Goal: Entertainment & Leisure: Consume media (video, audio)

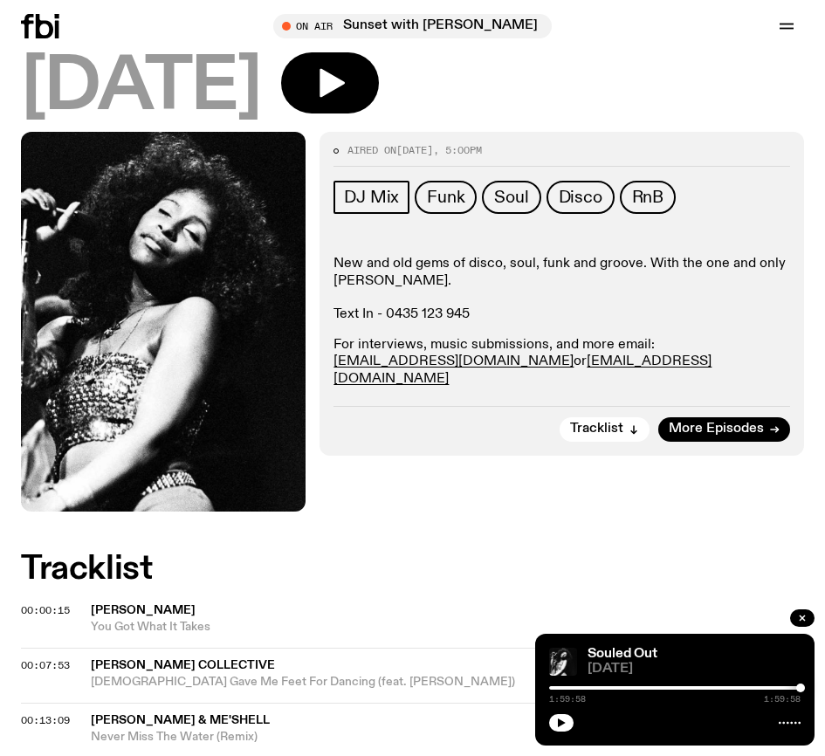
scroll to position [436, 0]
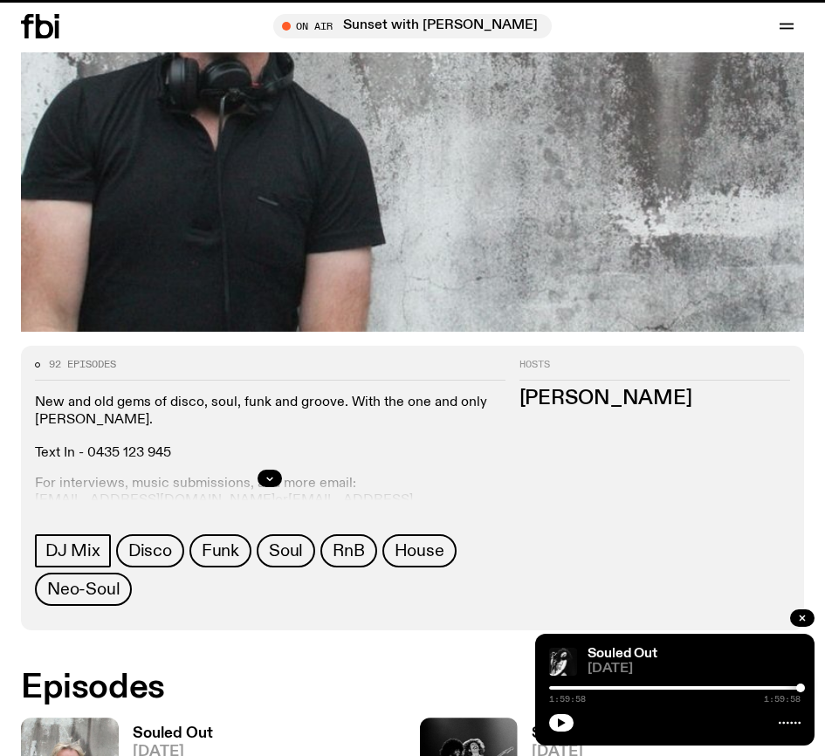
scroll to position [1484, 0]
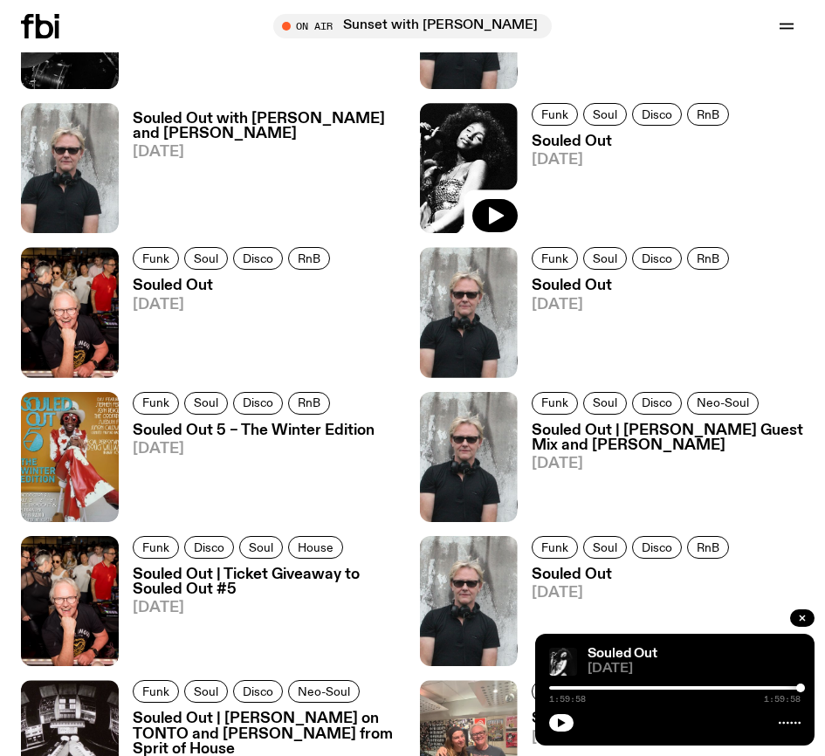
click at [180, 275] on div "Funk Soul Disco RnB" at bounding box center [234, 261] width 202 height 28
click at [174, 283] on h3 "Souled Out" at bounding box center [234, 285] width 202 height 15
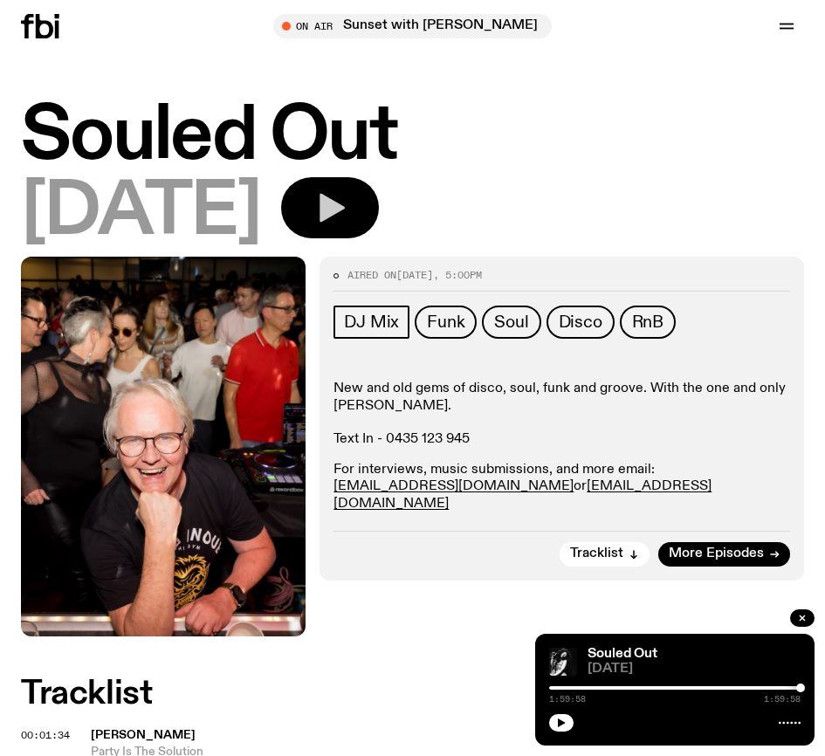
click at [347, 224] on icon "button" at bounding box center [329, 207] width 35 height 35
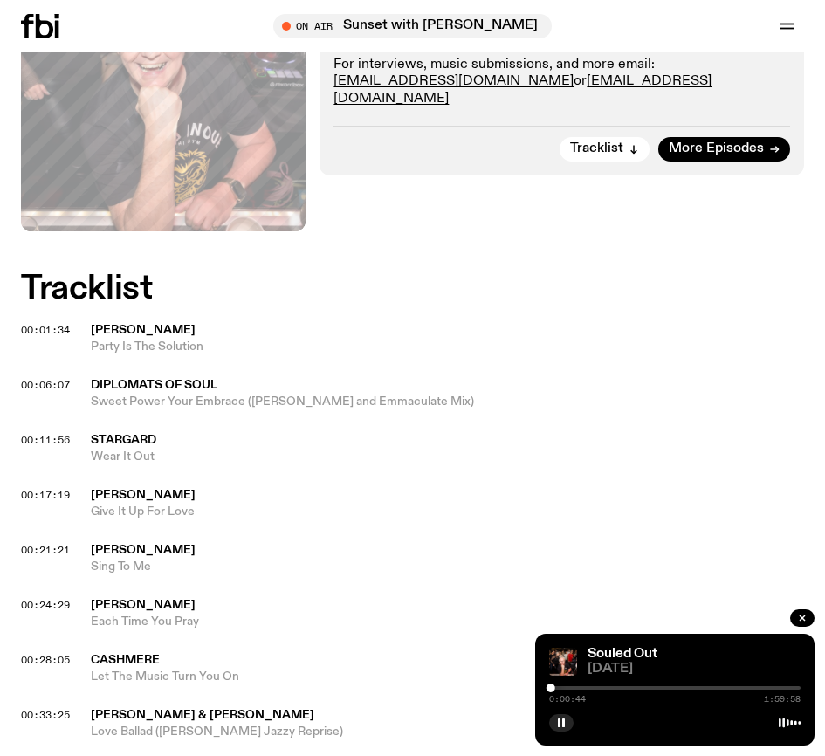
scroll to position [355, 0]
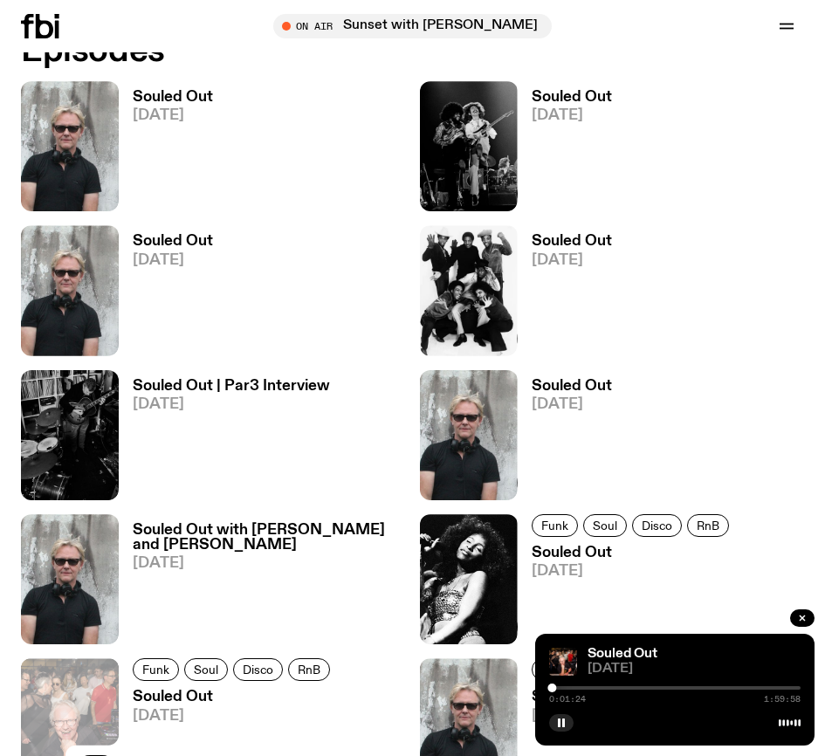
scroll to position [1047, 0]
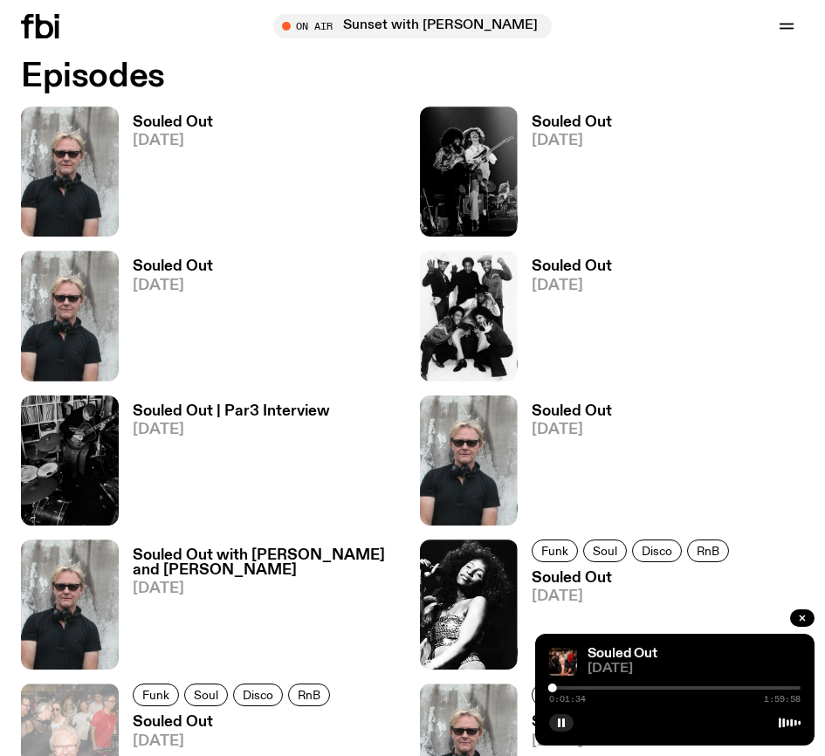
click at [581, 129] on h3 "Souled Out" at bounding box center [571, 122] width 80 height 15
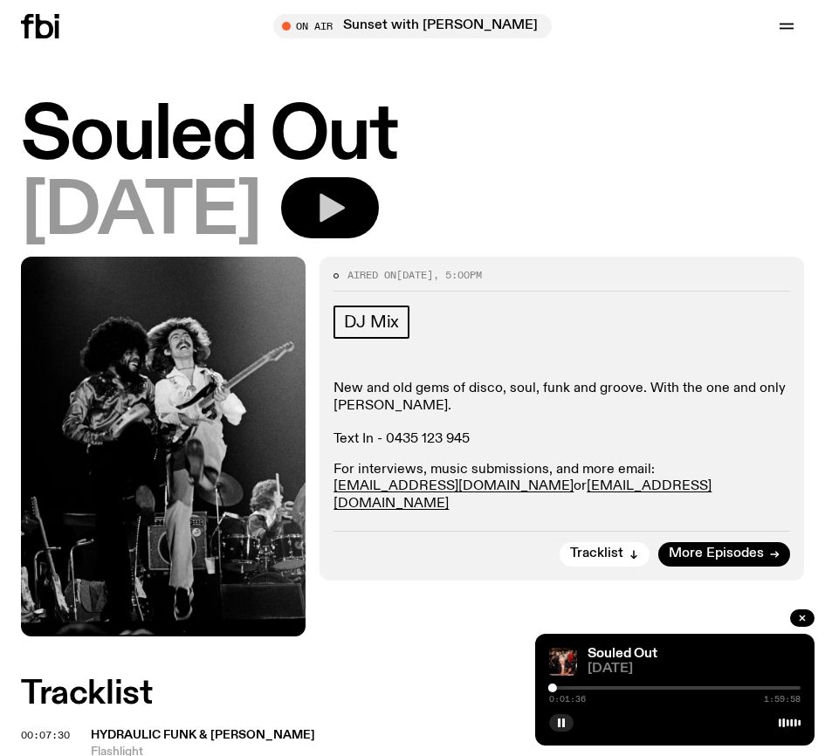
click at [347, 198] on icon "button" at bounding box center [329, 207] width 35 height 35
